Goal: Transaction & Acquisition: Purchase product/service

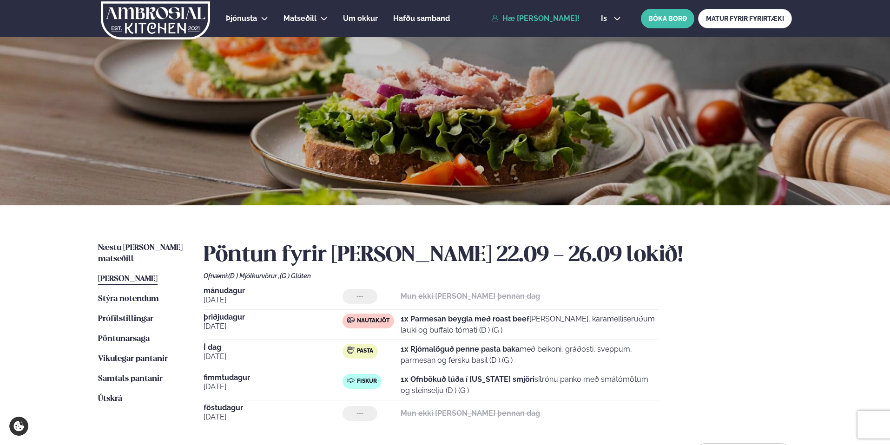
scroll to position [87, 0]
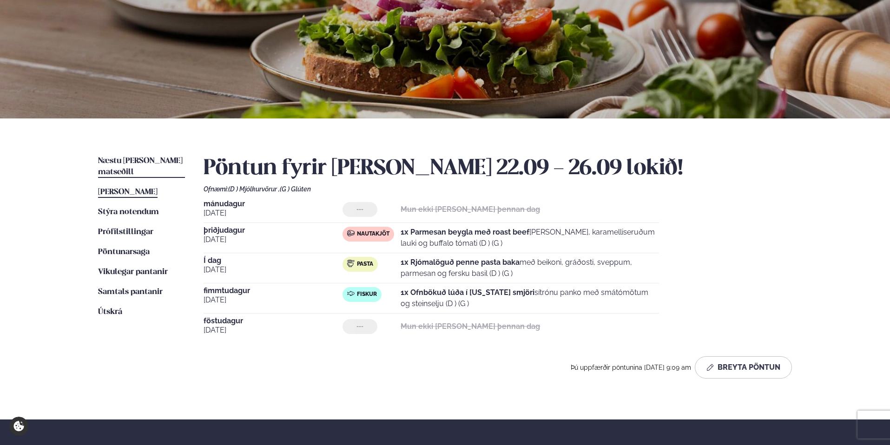
click at [139, 160] on span "Næstu [PERSON_NAME] matseðill" at bounding box center [140, 166] width 85 height 19
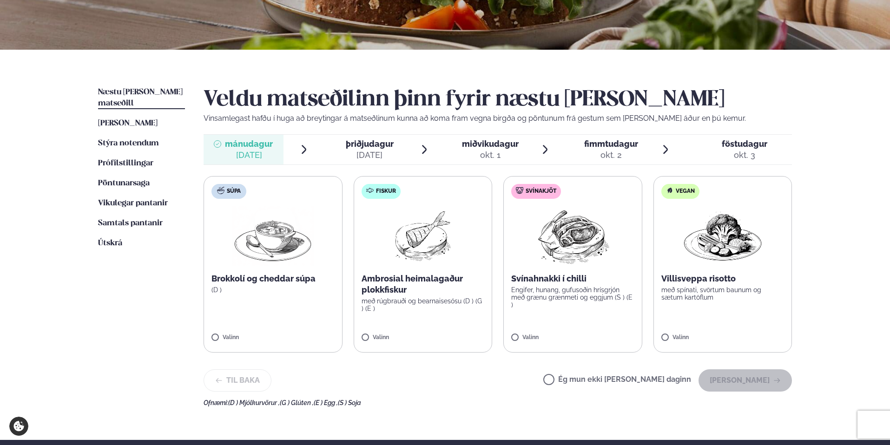
scroll to position [157, 0]
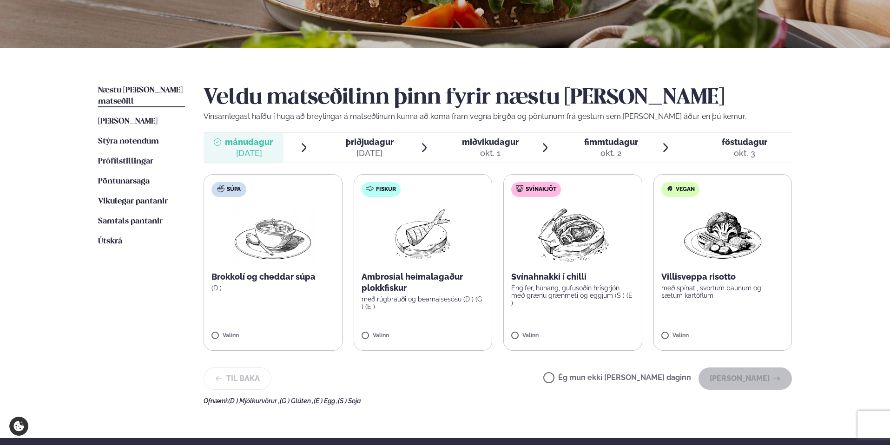
click at [580, 378] on label "Ég mun ekki [PERSON_NAME] daginn" at bounding box center [617, 379] width 148 height 10
click at [766, 373] on button "[PERSON_NAME]" at bounding box center [744, 378] width 93 height 22
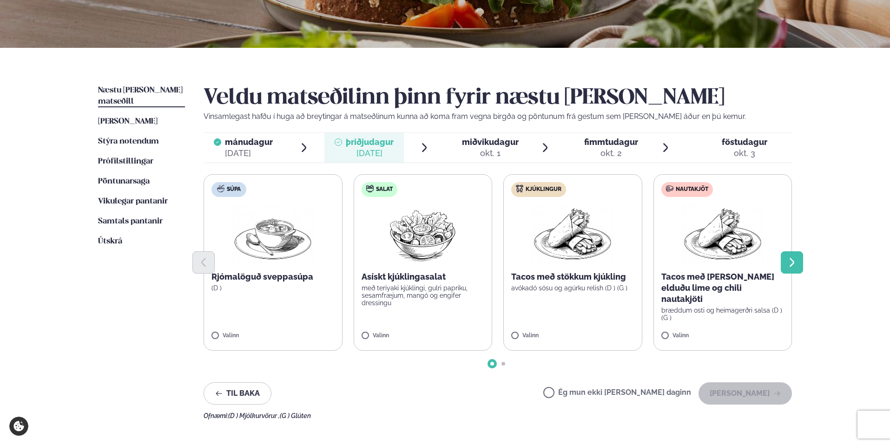
click at [796, 256] on button "Next slide" at bounding box center [791, 262] width 22 height 22
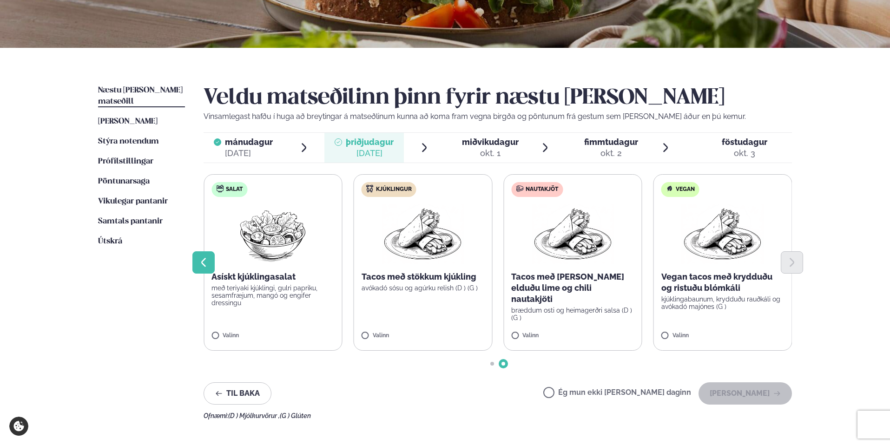
click at [198, 258] on icon "Previous slide" at bounding box center [203, 262] width 11 height 11
click at [210, 265] on button "Previous slide" at bounding box center [203, 262] width 22 height 22
click at [202, 269] on button "Previous slide" at bounding box center [203, 262] width 22 height 22
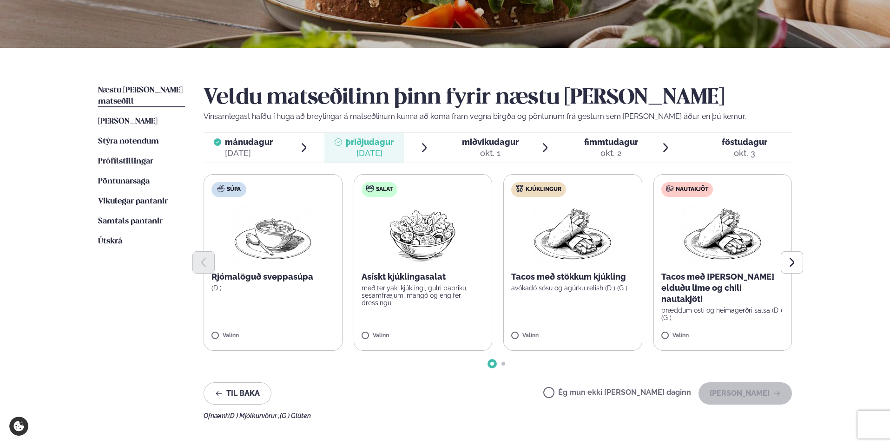
click at [217, 331] on label "Súpa Rjómalöguð sveppasúpa (D ) Valinn" at bounding box center [272, 262] width 139 height 177
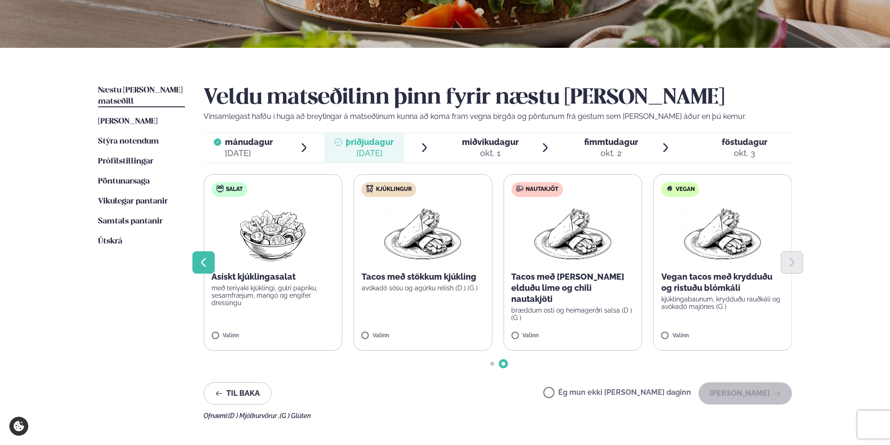
click at [206, 258] on icon "Previous slide" at bounding box center [203, 262] width 11 height 11
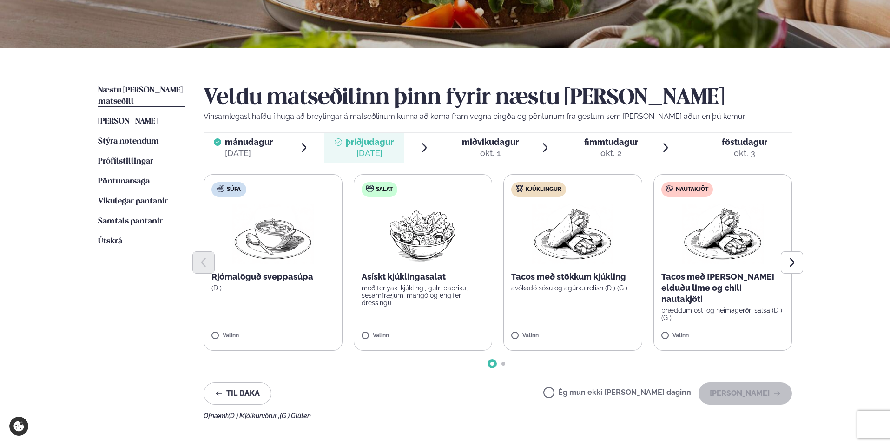
click at [326, 275] on p "Rjómalöguð sveppasúpa" at bounding box center [272, 276] width 123 height 11
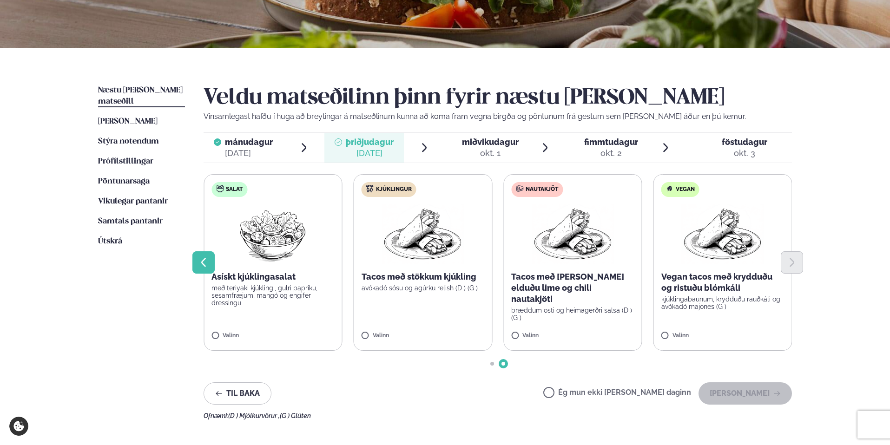
click at [204, 260] on icon "Previous slide" at bounding box center [203, 262] width 11 height 11
click at [211, 273] on button "Previous slide" at bounding box center [203, 262] width 22 height 22
click at [205, 267] on icon "Previous slide" at bounding box center [203, 262] width 11 height 11
